Goal: Use online tool/utility: Utilize a website feature to perform a specific function

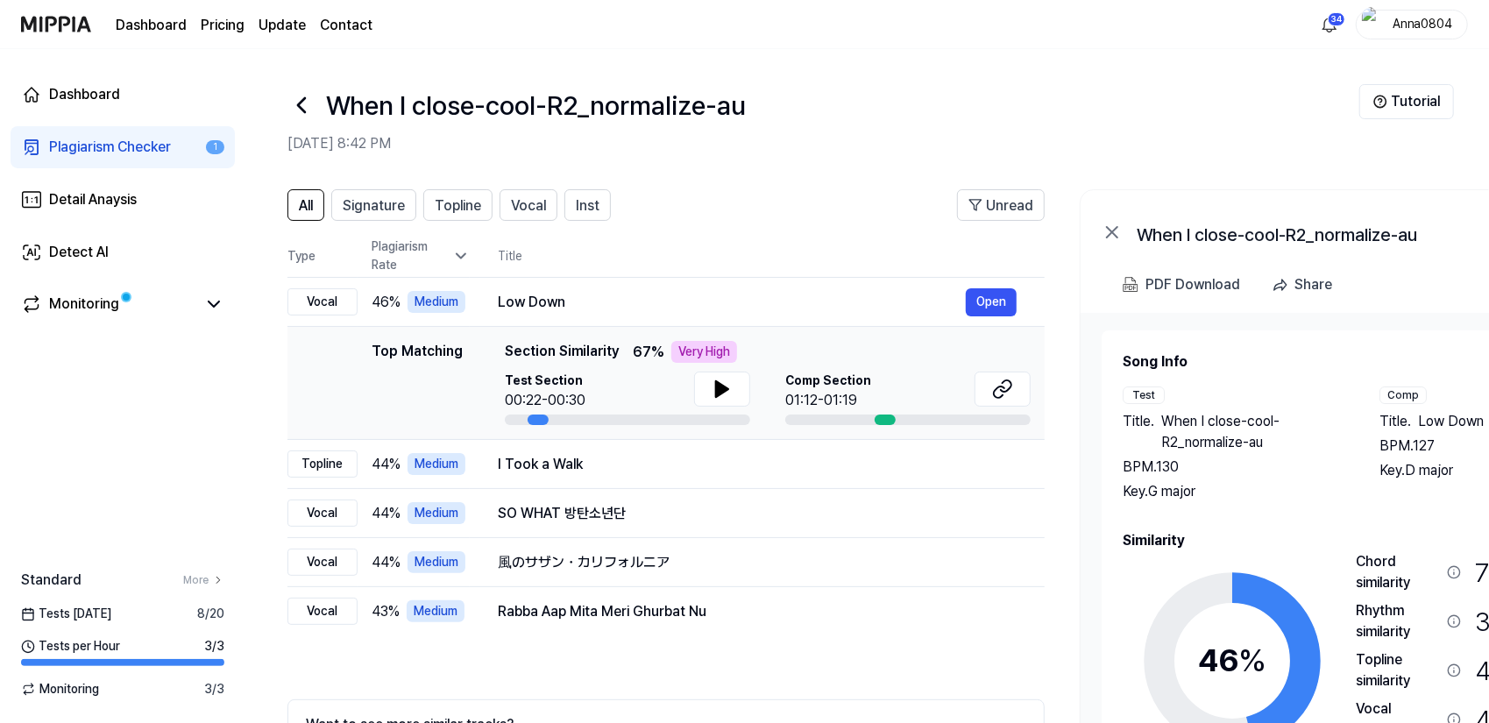
click at [112, 146] on div "Plagiarism Checker" at bounding box center [110, 147] width 122 height 21
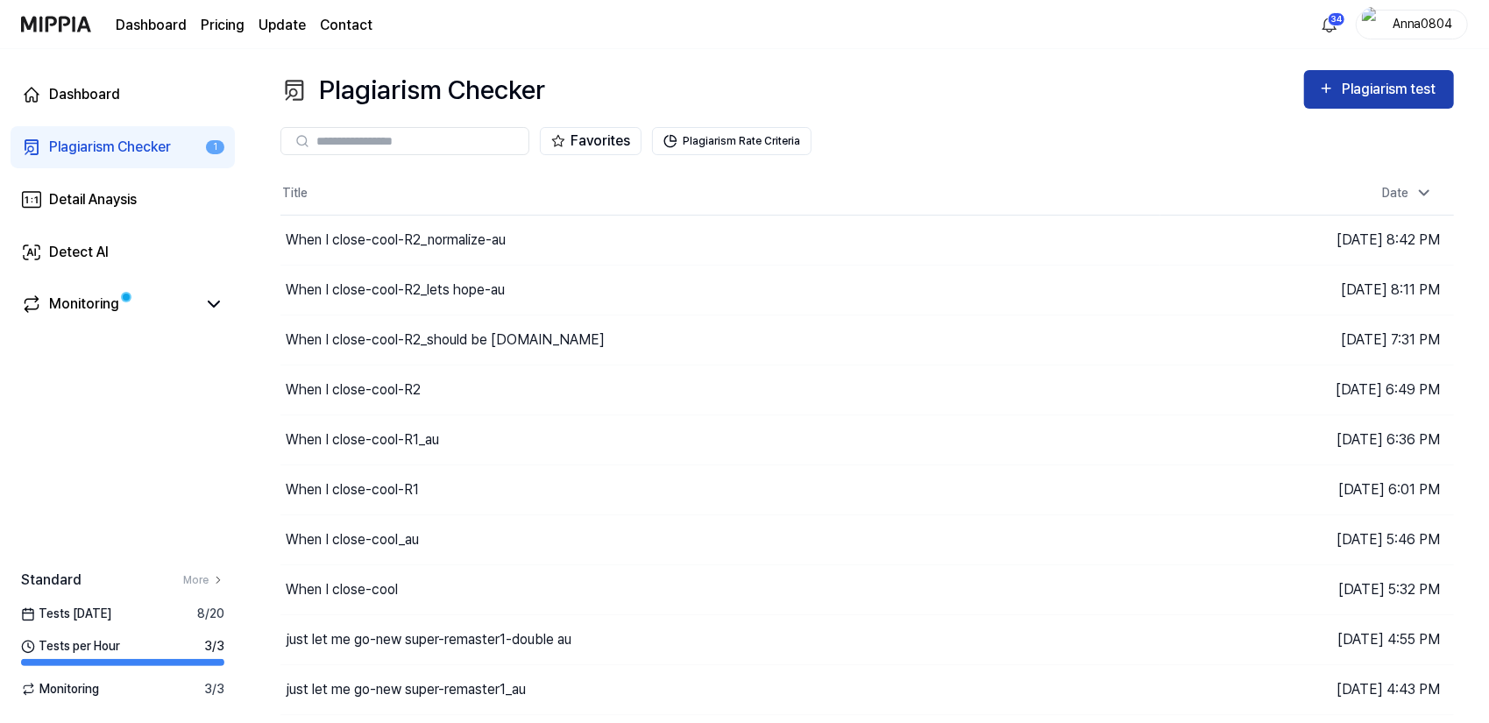
click at [1407, 81] on div "Plagiarism test" at bounding box center [1390, 89] width 98 height 23
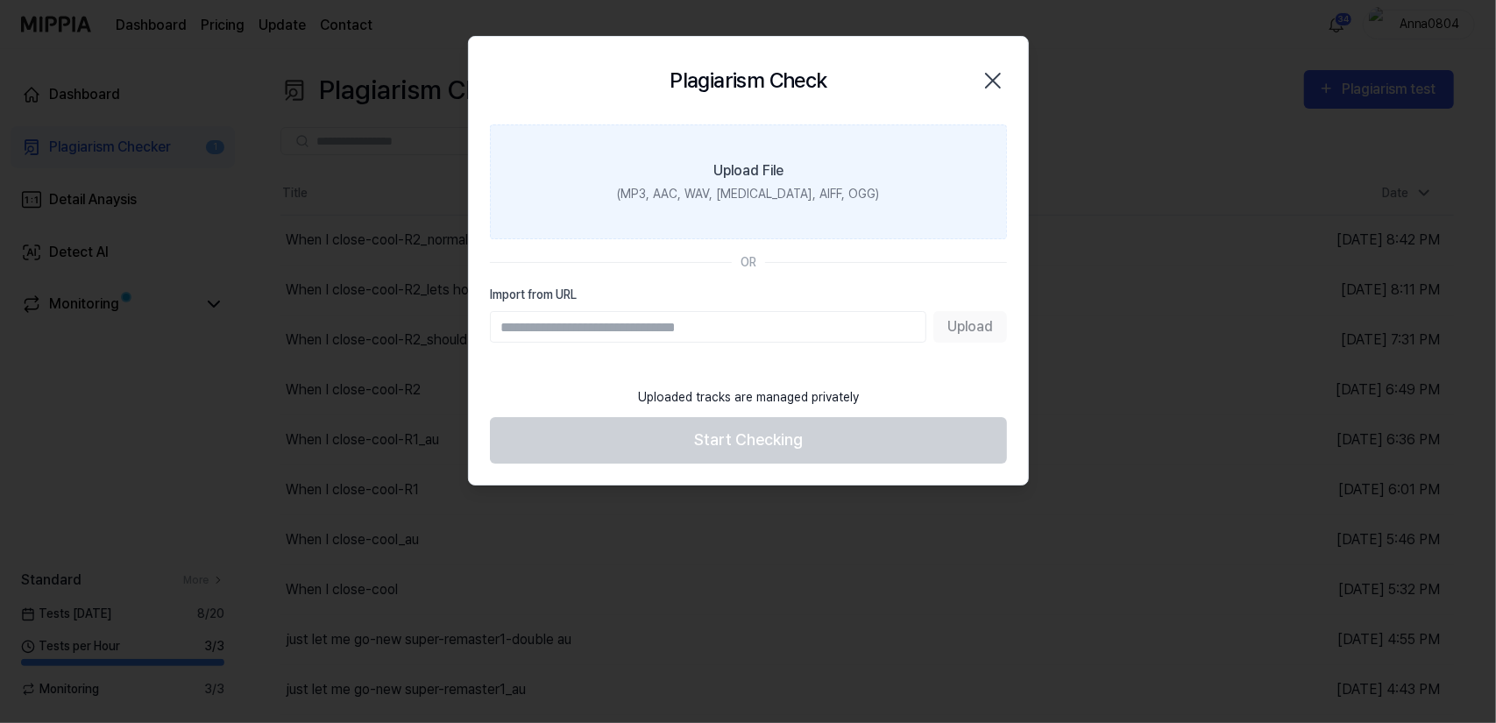
click at [802, 196] on div "(MP3, AAC, WAV, FLAC, AIFF, OGG)" at bounding box center [748, 194] width 262 height 18
click at [0, 0] on input "Upload File (MP3, AAC, WAV, FLAC, AIFF, OGG)" at bounding box center [0, 0] width 0 height 0
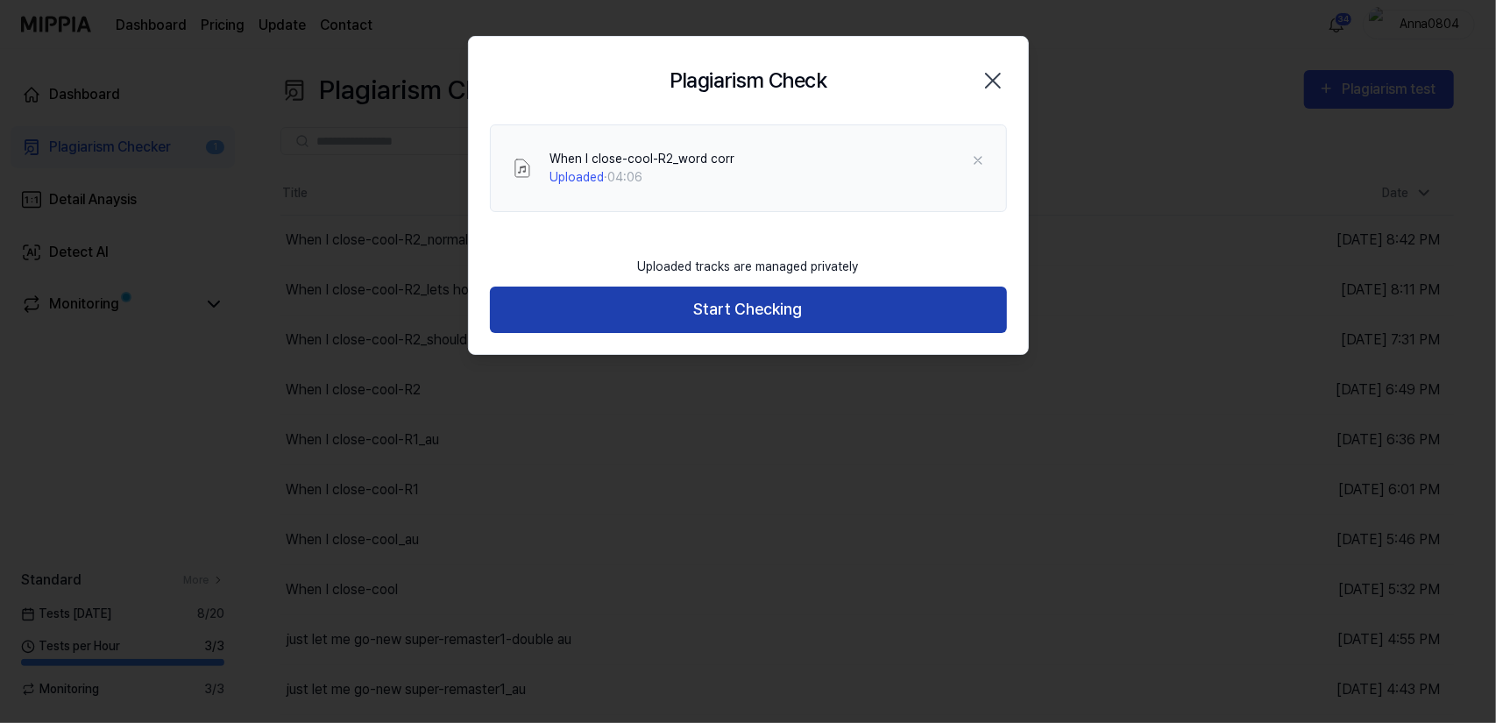
click at [732, 308] on button "Start Checking" at bounding box center [748, 309] width 517 height 46
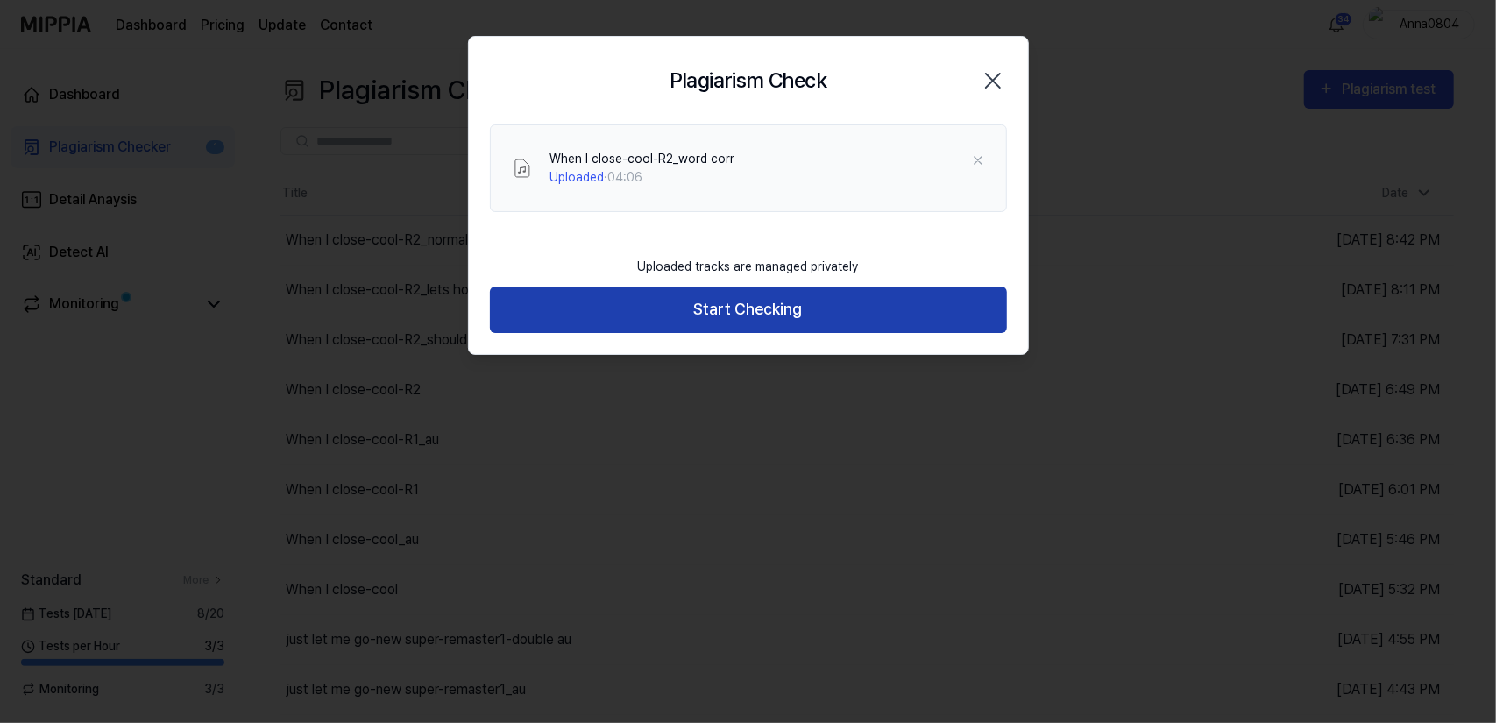
click at [732, 308] on button "Start Checking" at bounding box center [748, 309] width 517 height 46
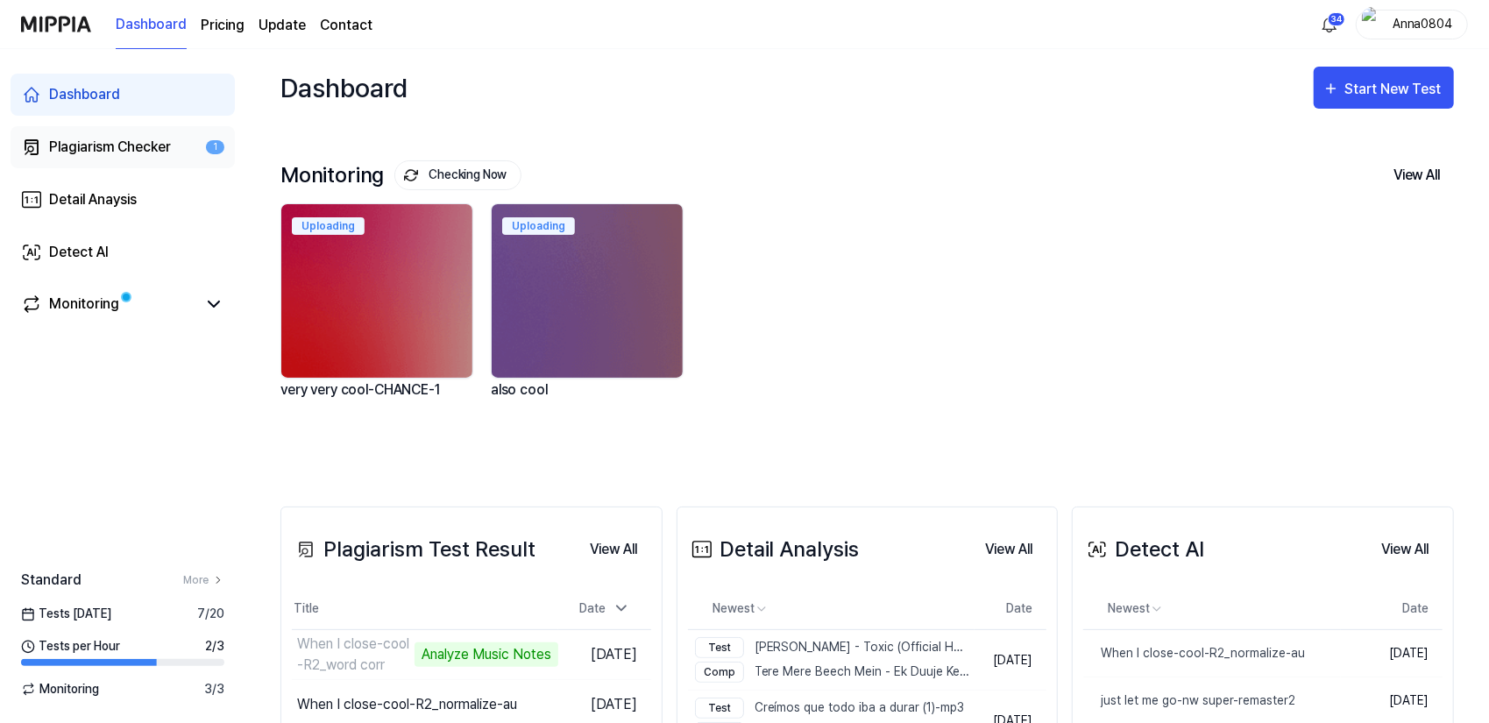
click at [91, 159] on link "Plagiarism Checker 1" at bounding box center [123, 147] width 224 height 42
click at [91, 152] on div "Plagiarism Checker" at bounding box center [110, 147] width 122 height 21
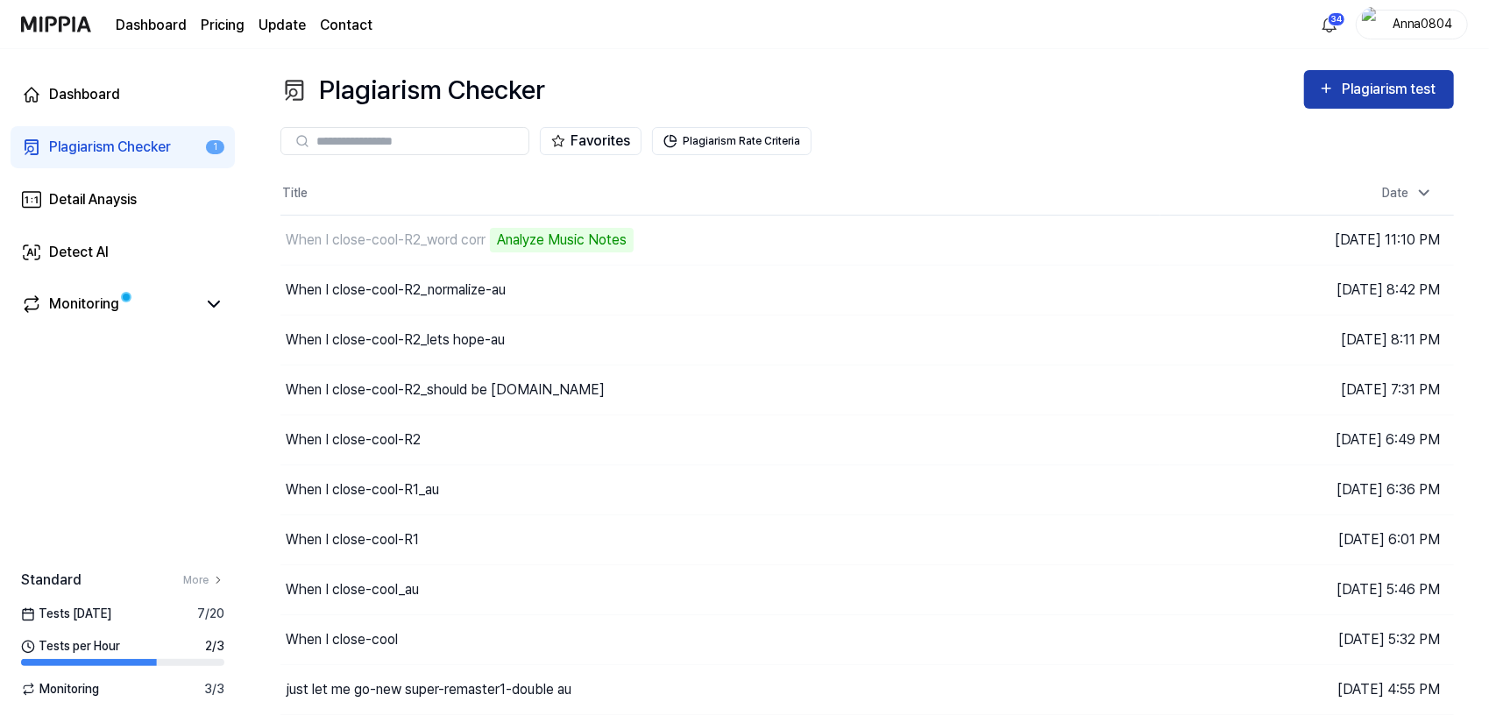
click at [1355, 86] on div "Plagiarism test" at bounding box center [1390, 89] width 98 height 23
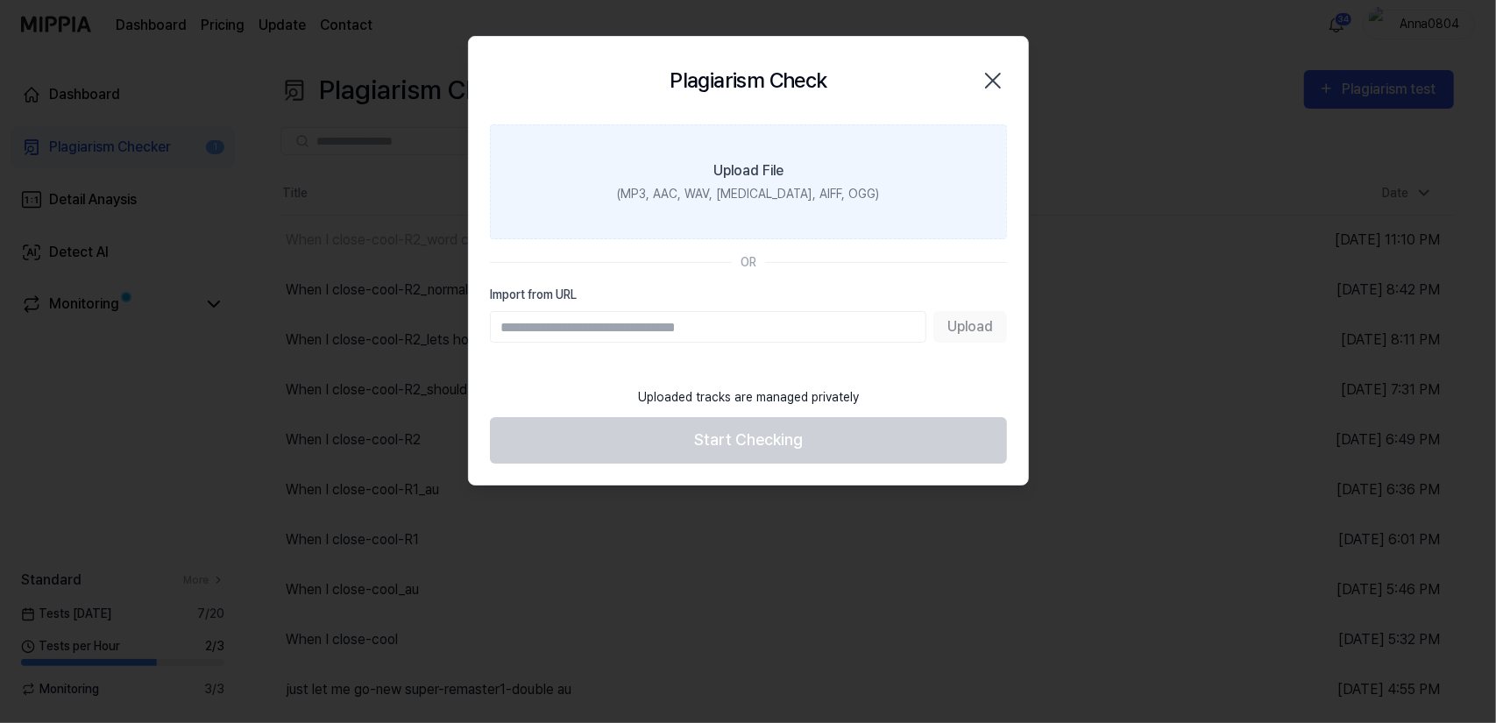
click at [819, 166] on label "Upload File (MP3, AAC, WAV, [MEDICAL_DATA], AIFF, OGG)" at bounding box center [748, 181] width 517 height 115
click at [0, 0] on input "Upload File (MP3, AAC, WAV, [MEDICAL_DATA], AIFF, OGG)" at bounding box center [0, 0] width 0 height 0
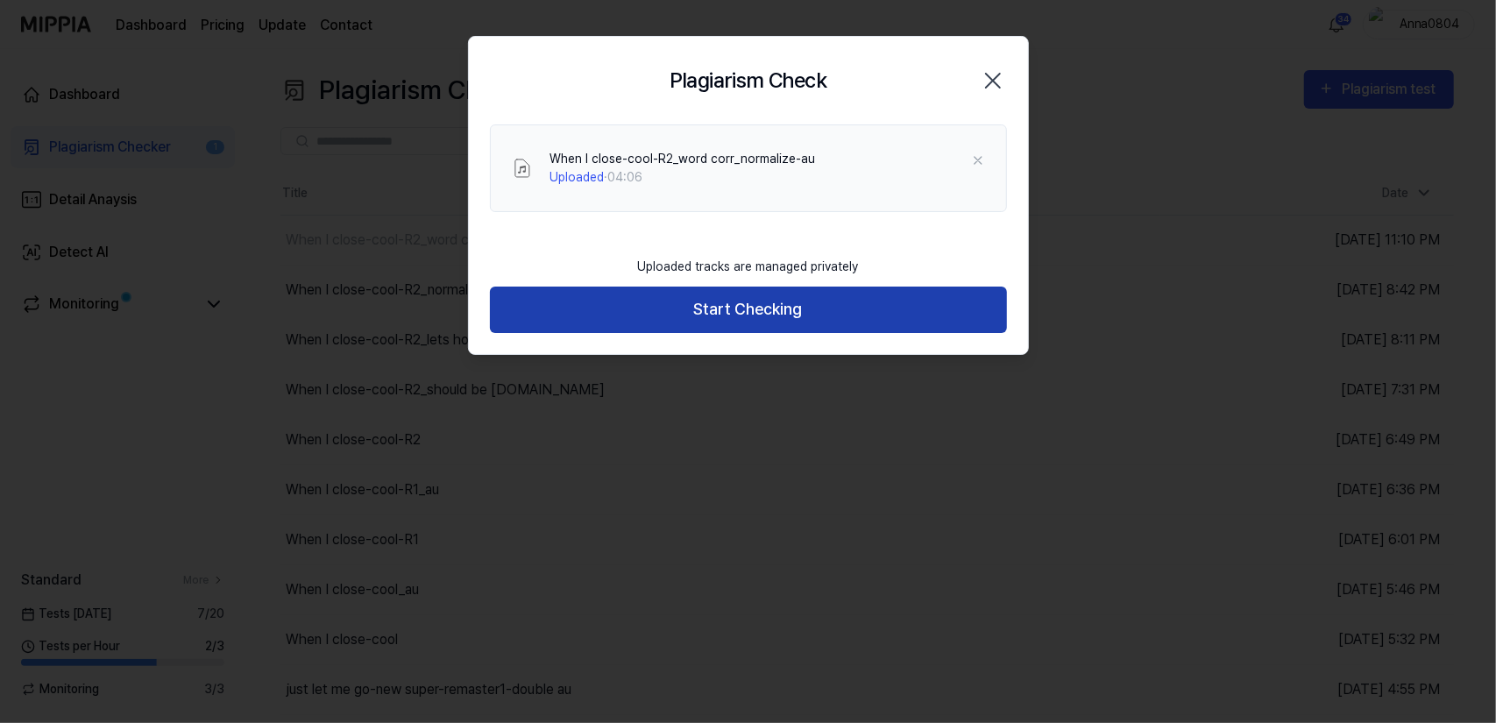
click at [843, 325] on button "Start Checking" at bounding box center [748, 309] width 517 height 46
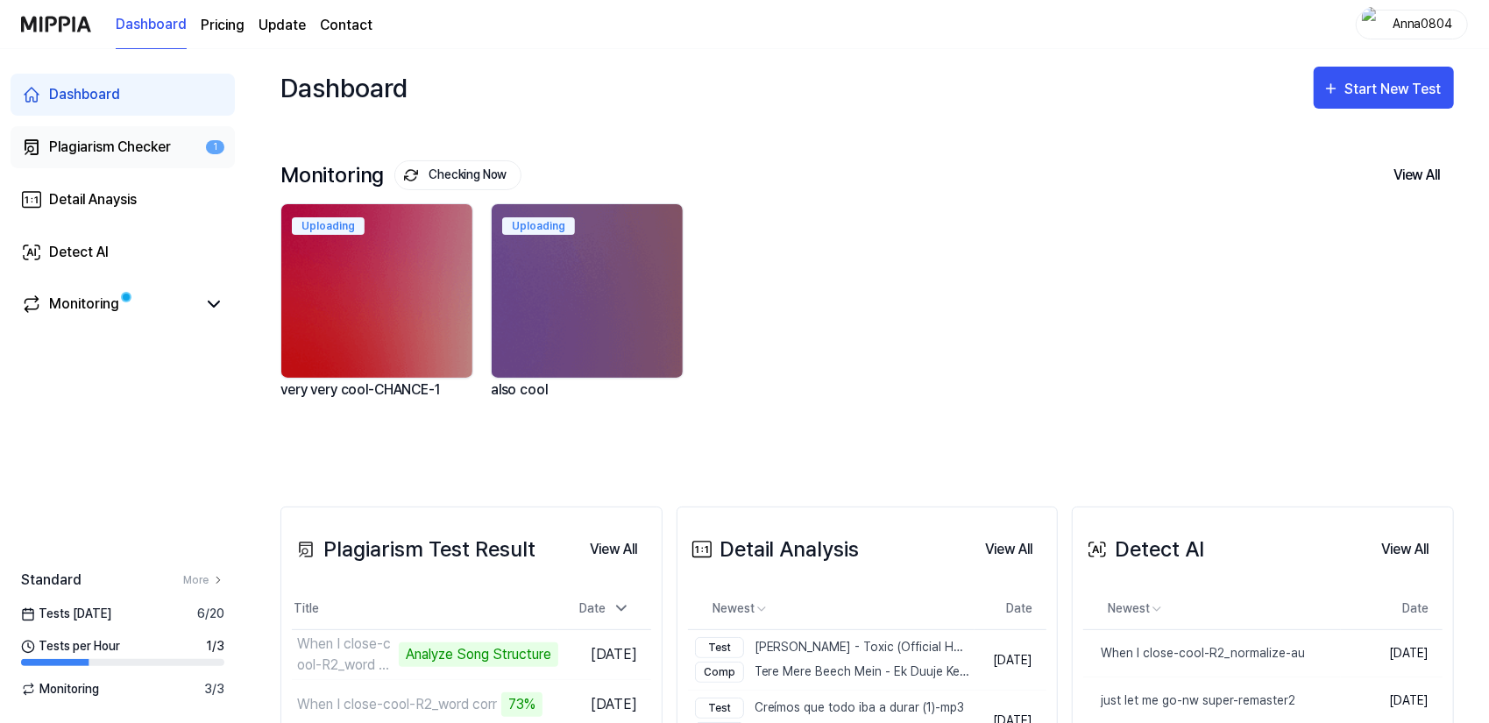
click at [110, 146] on div "Plagiarism Checker" at bounding box center [110, 147] width 122 height 21
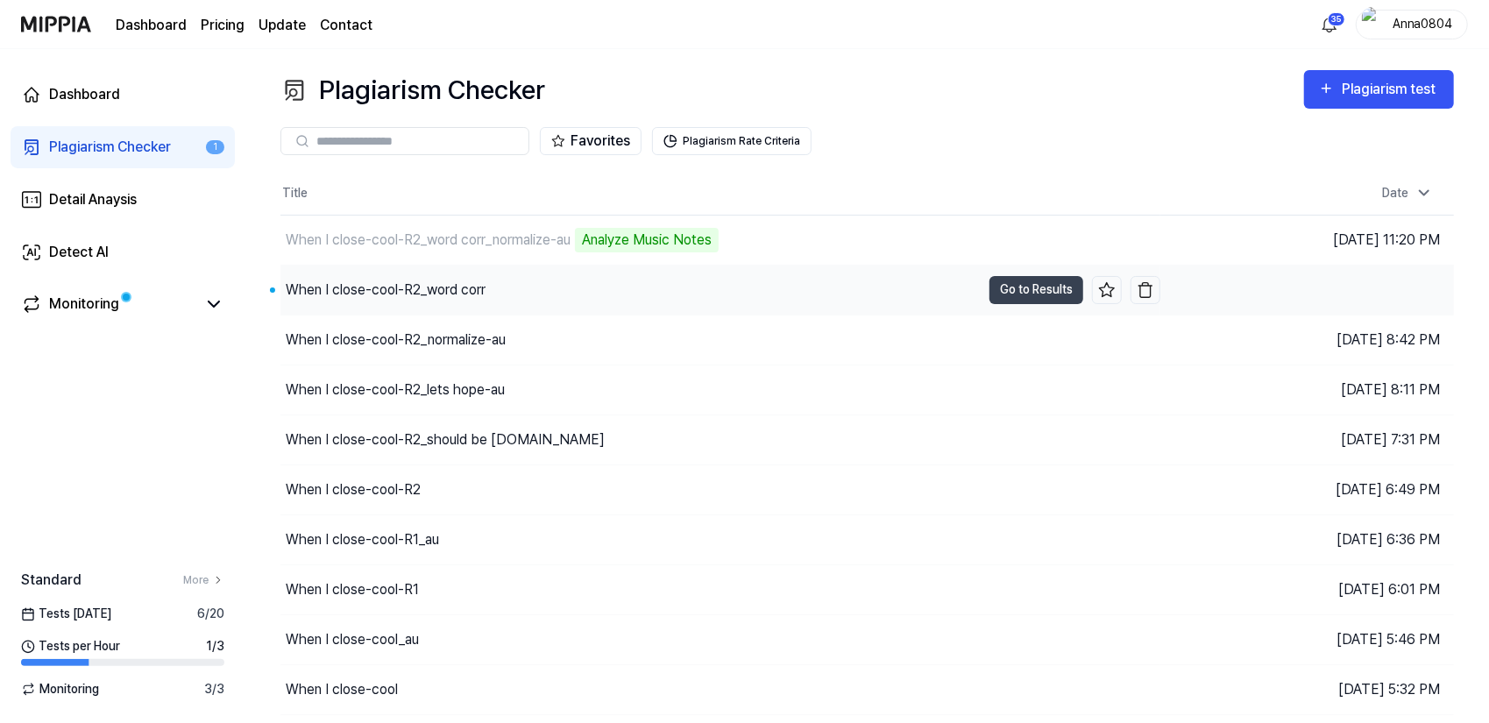
click at [389, 281] on div "When I close-cool-R2_word corr" at bounding box center [386, 289] width 200 height 21
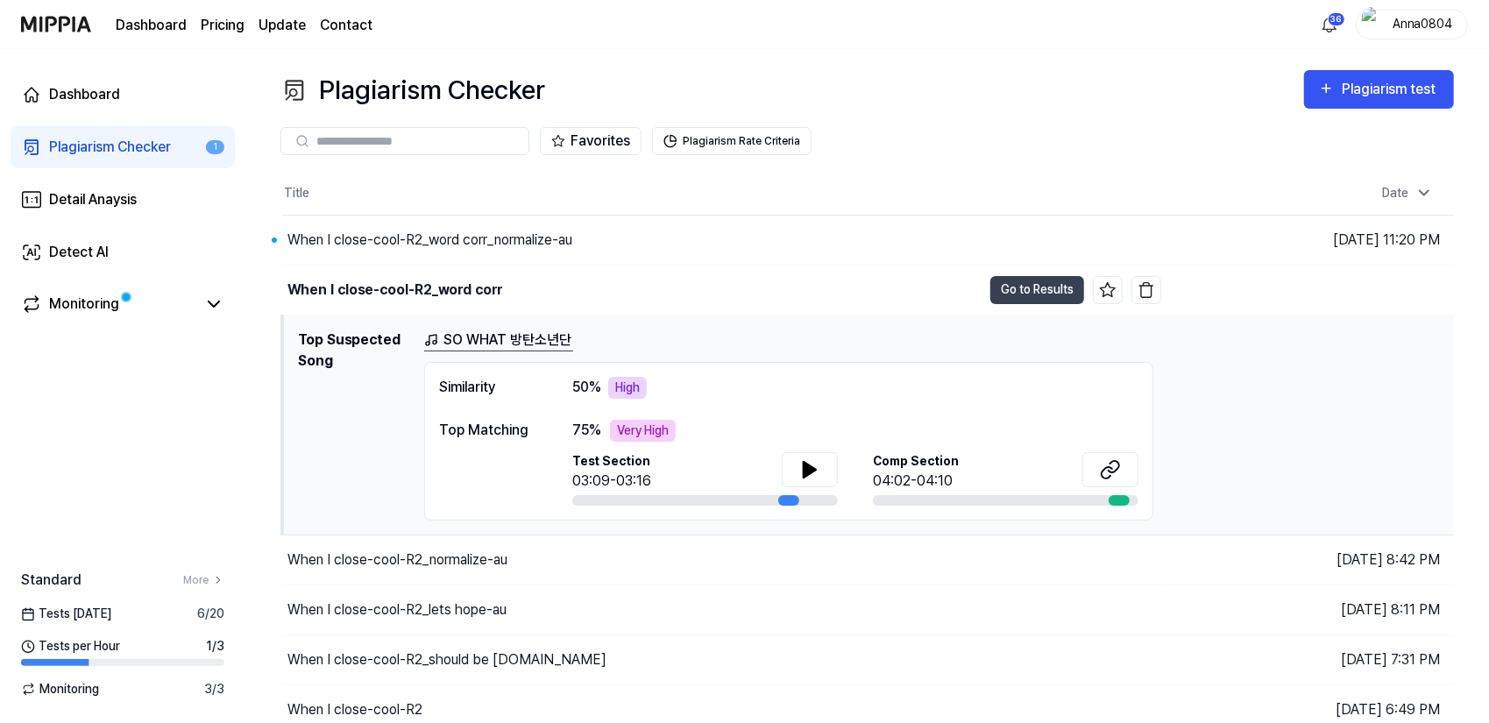
click at [102, 157] on div "Plagiarism Checker" at bounding box center [110, 147] width 122 height 21
click at [457, 216] on div "When I close-cool-R2_word corr_normalize-au" at bounding box center [631, 240] width 699 height 49
click at [463, 230] on div "When I close-cool-R2_word corr_normalize-au" at bounding box center [429, 240] width 285 height 21
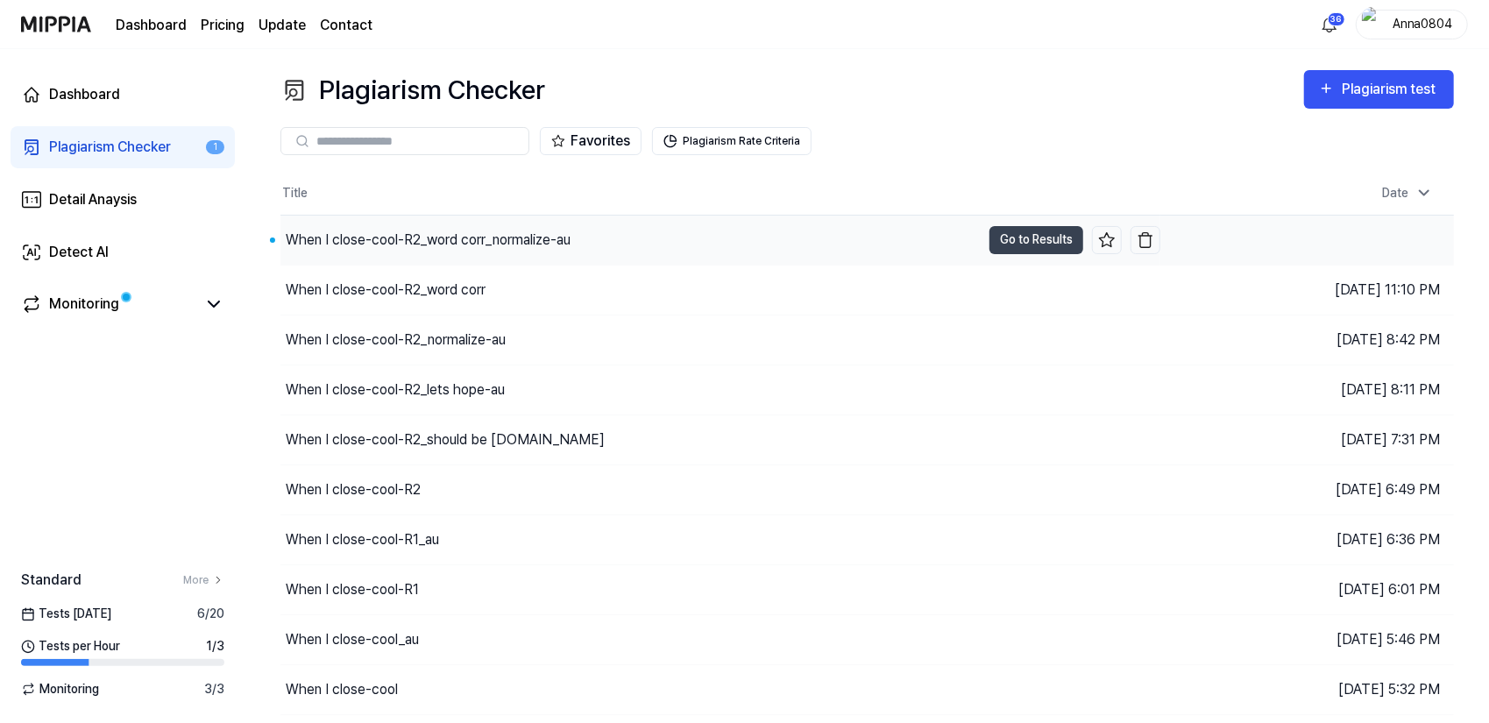
click at [463, 230] on div "When I close-cool-R2_word corr_normalize-au" at bounding box center [428, 240] width 285 height 21
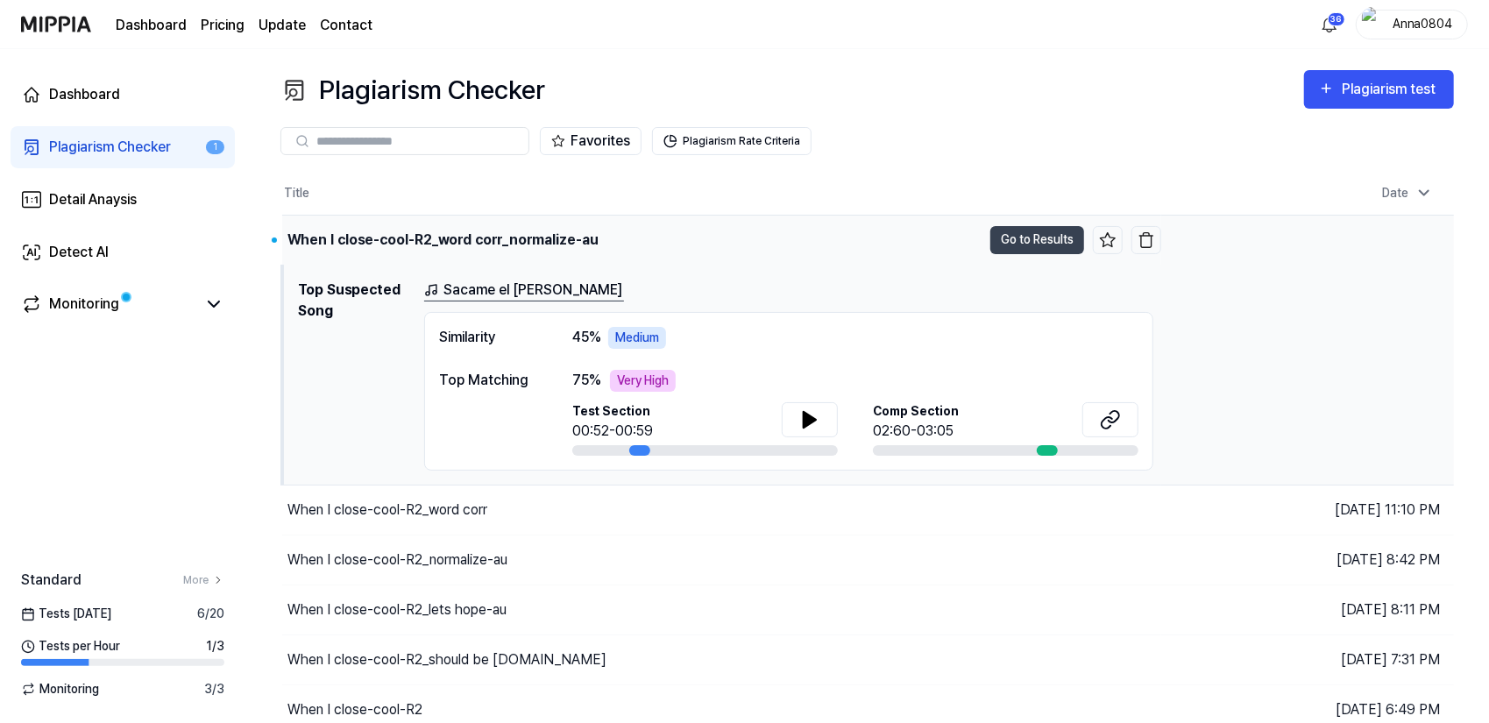
click at [552, 237] on div "When I close-cool-R2_word corr_normalize-au" at bounding box center [442, 240] width 311 height 21
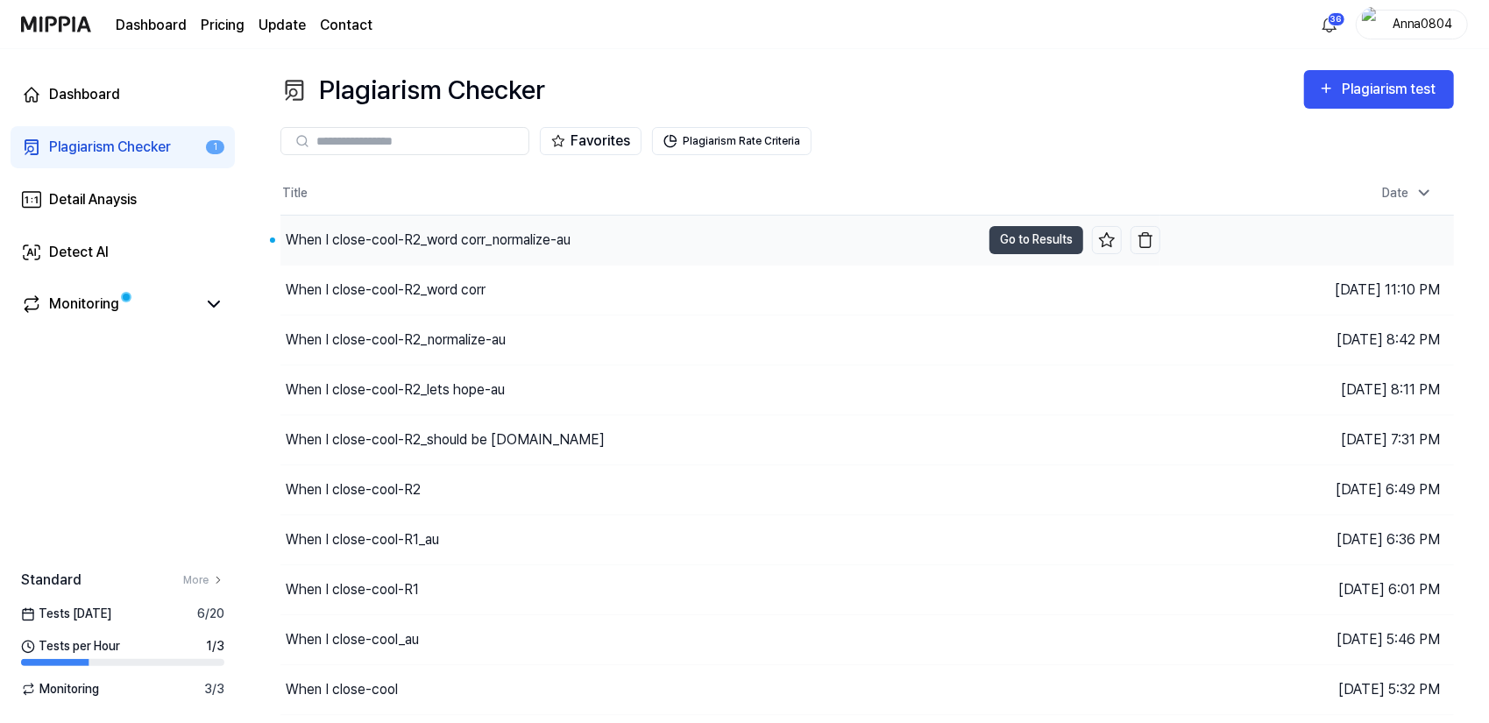
click at [536, 243] on div "When I close-cool-R2_word corr_normalize-au" at bounding box center [428, 240] width 285 height 21
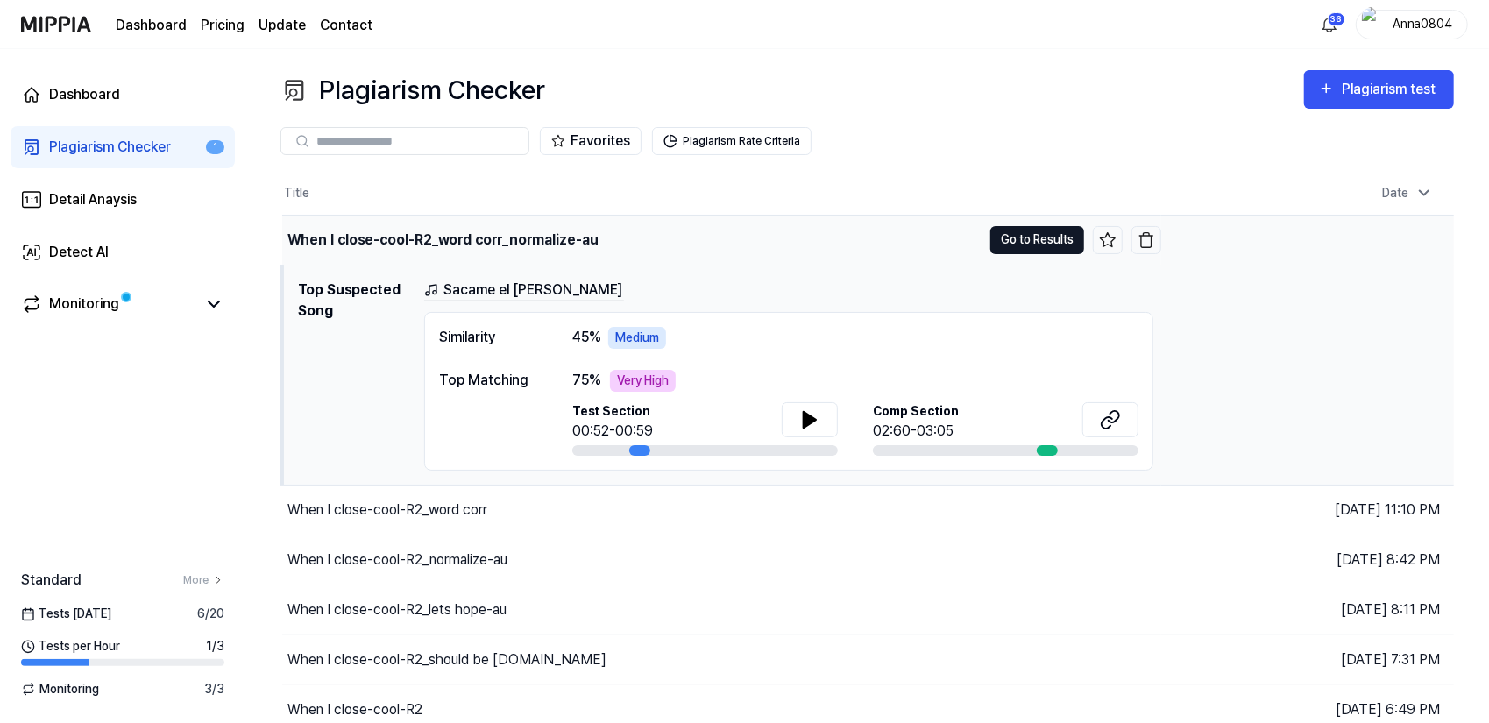
click at [1017, 243] on button "Go to Results" at bounding box center [1037, 240] width 94 height 28
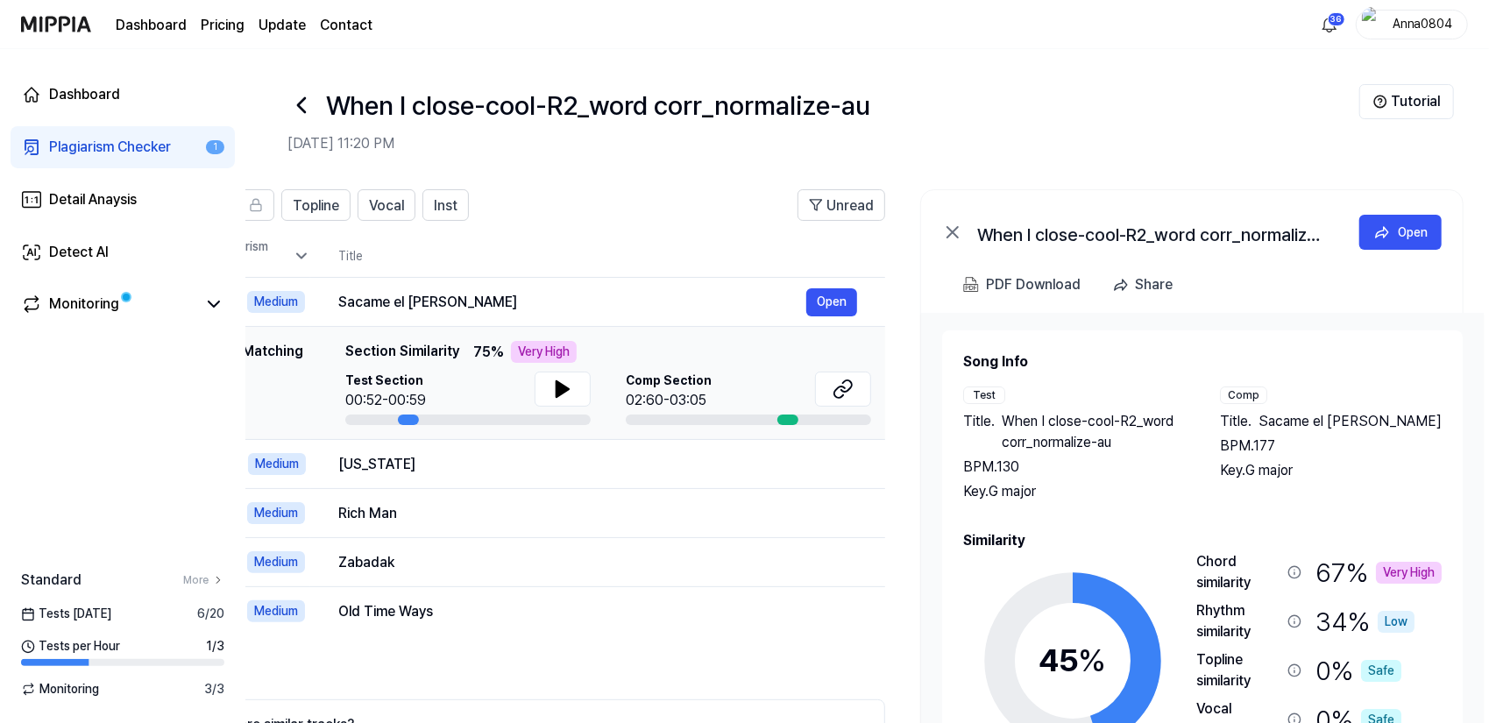
drag, startPoint x: 1267, startPoint y: 398, endPoint x: 1228, endPoint y: 455, distance: 68.8
click at [1126, 385] on div "Song Info Test Title . When I close-cool-R2_word corr_normalize-au BPM. 130 Key…" at bounding box center [1202, 426] width 478 height 151
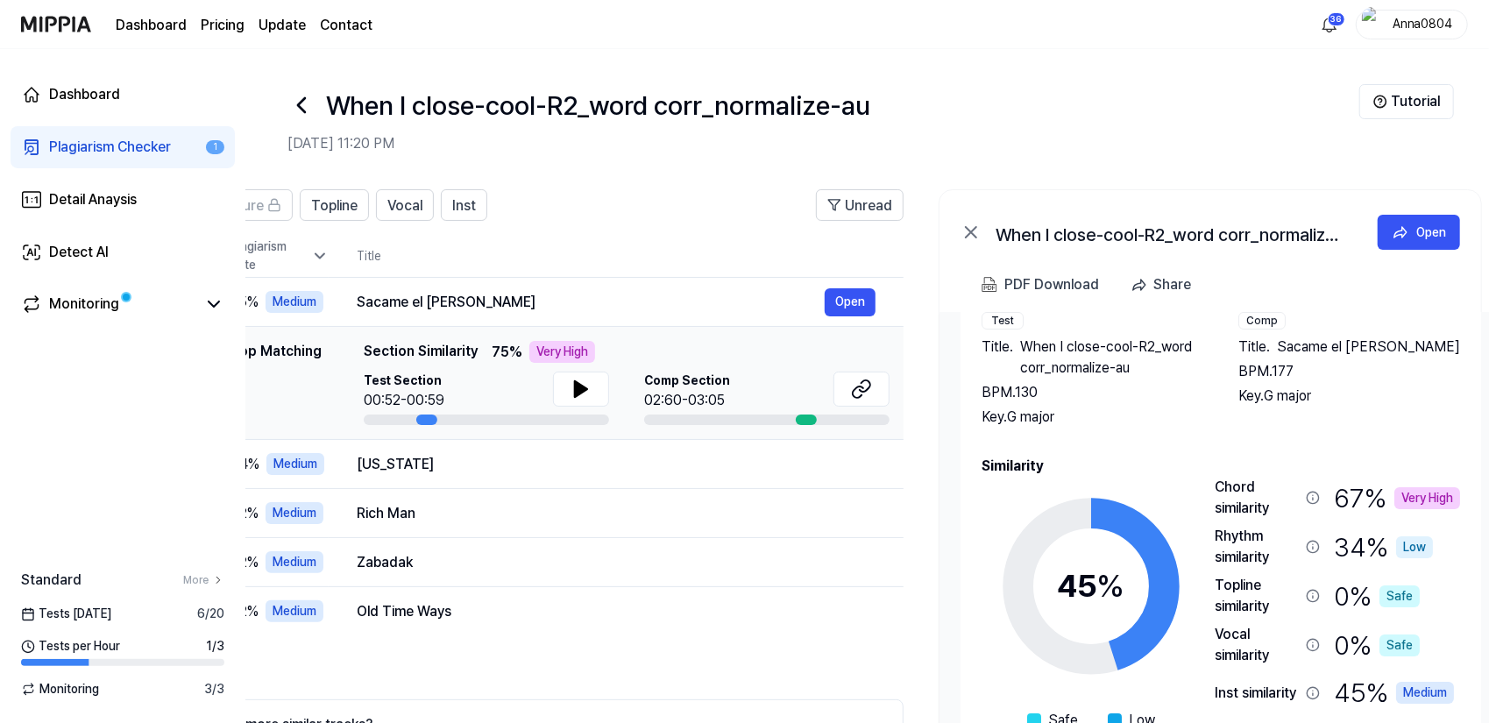
scroll to position [159, 0]
